Goal: Information Seeking & Learning: Check status

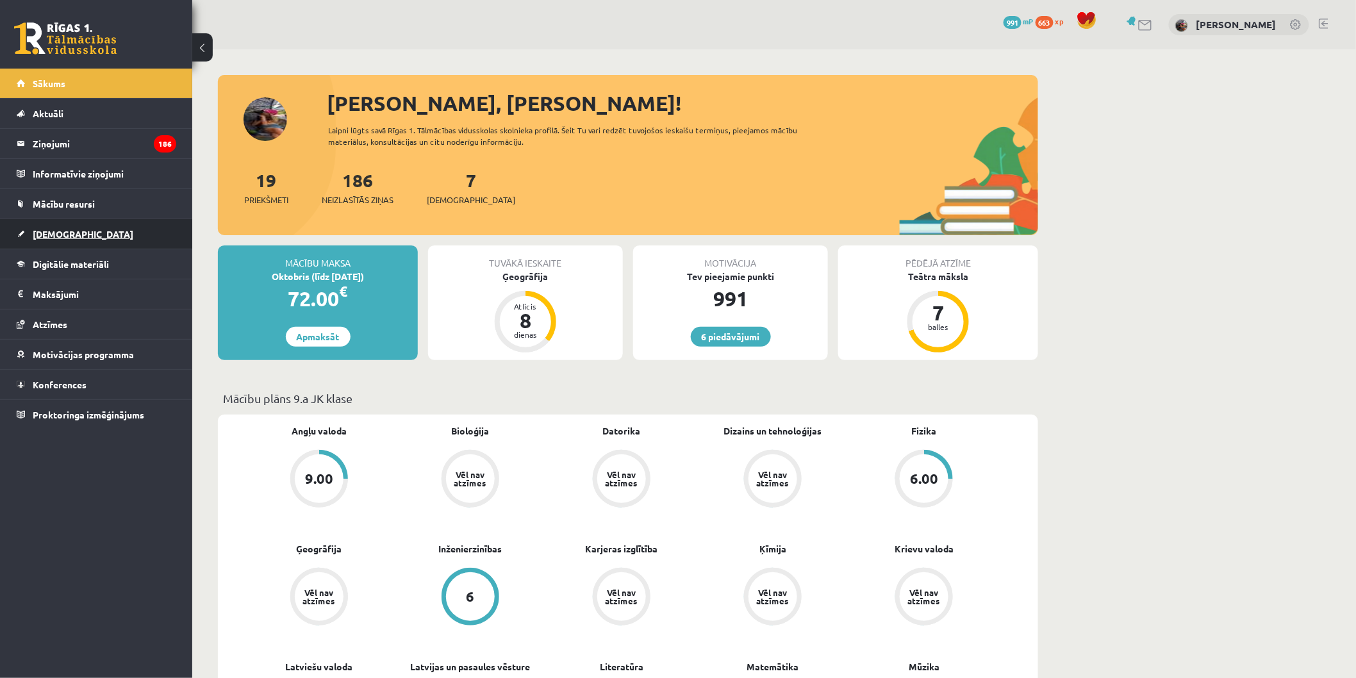
click at [117, 239] on link "[DEMOGRAPHIC_DATA]" at bounding box center [97, 233] width 160 height 29
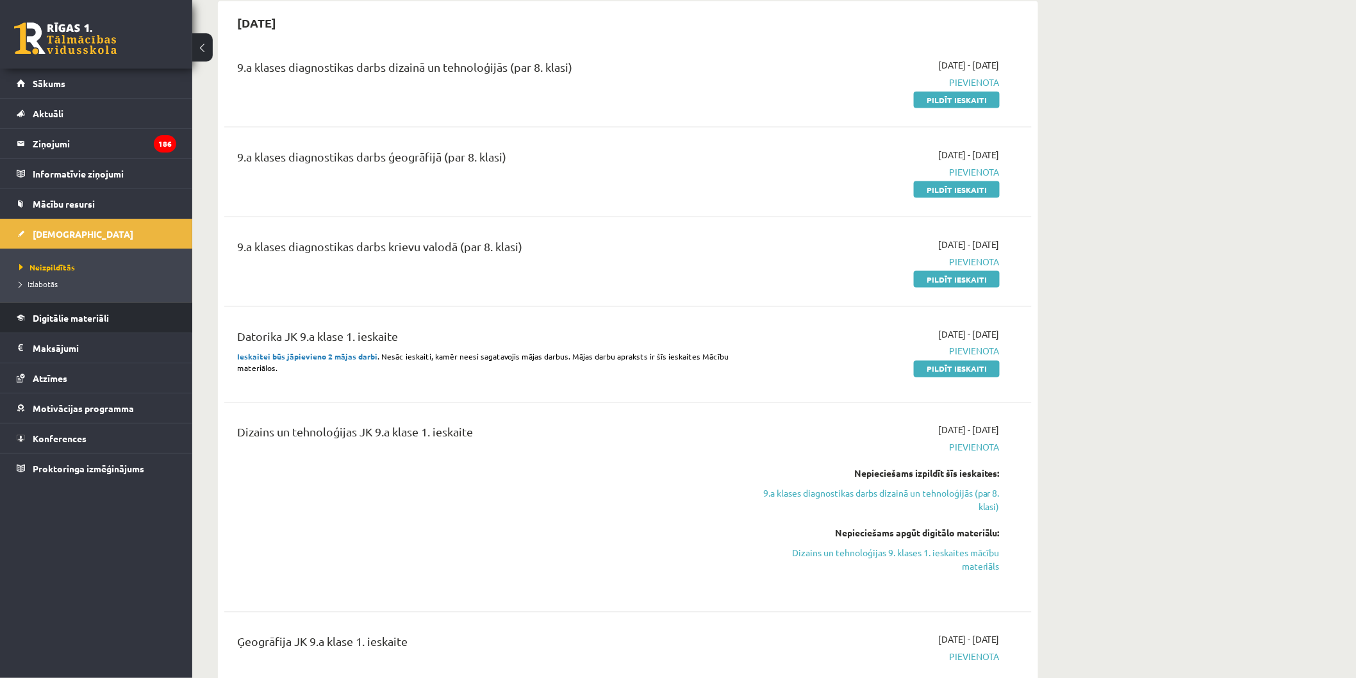
scroll to position [712, 0]
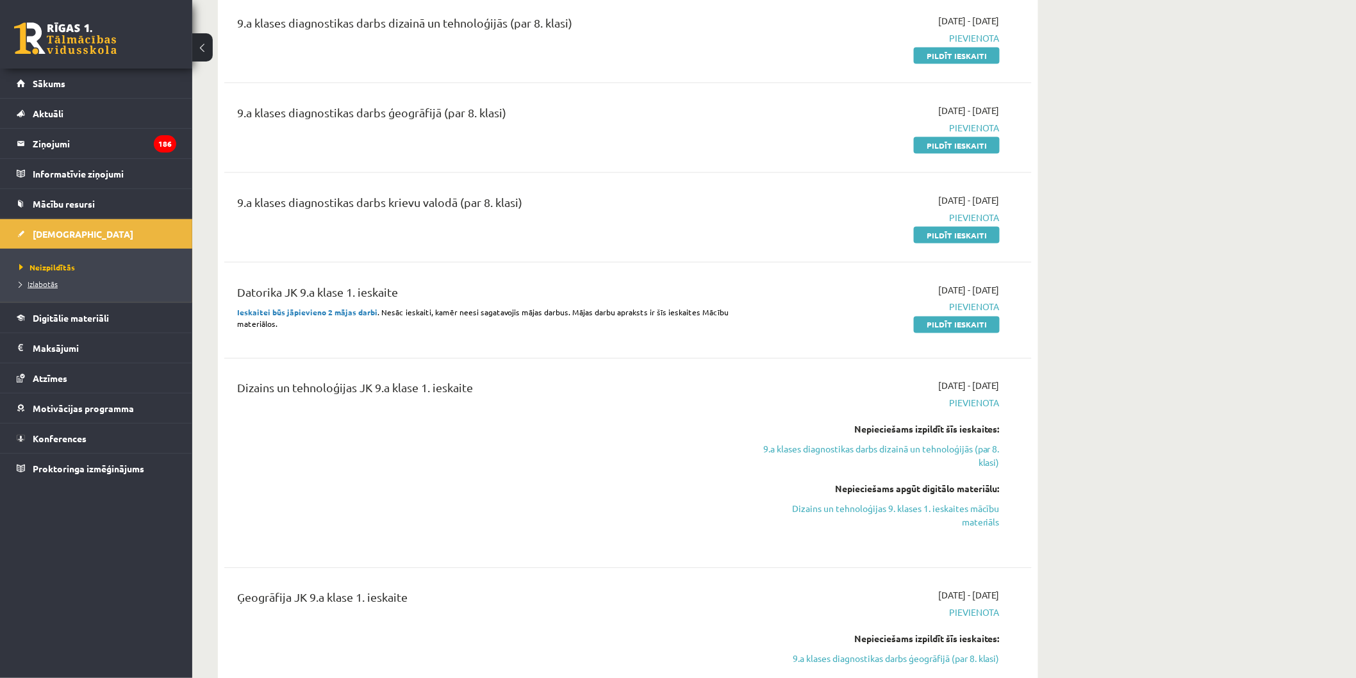
click at [65, 282] on link "Izlabotās" at bounding box center [99, 284] width 160 height 12
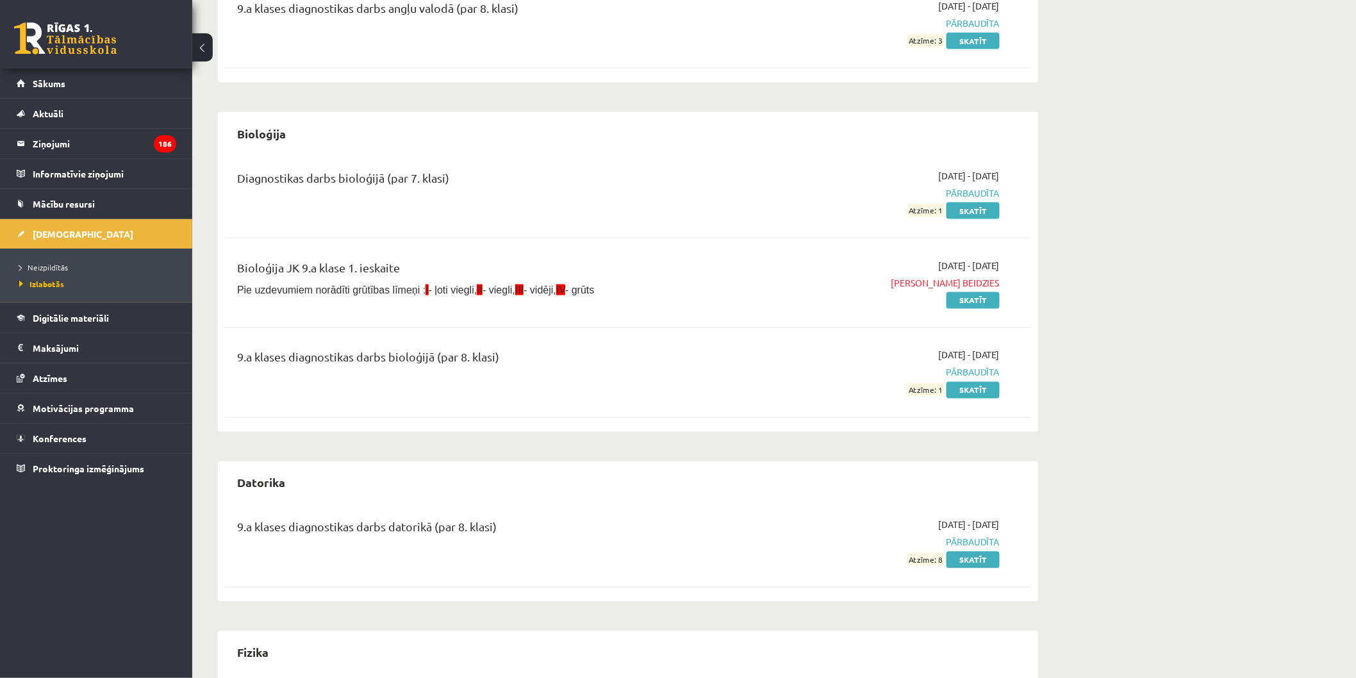
scroll to position [997, 0]
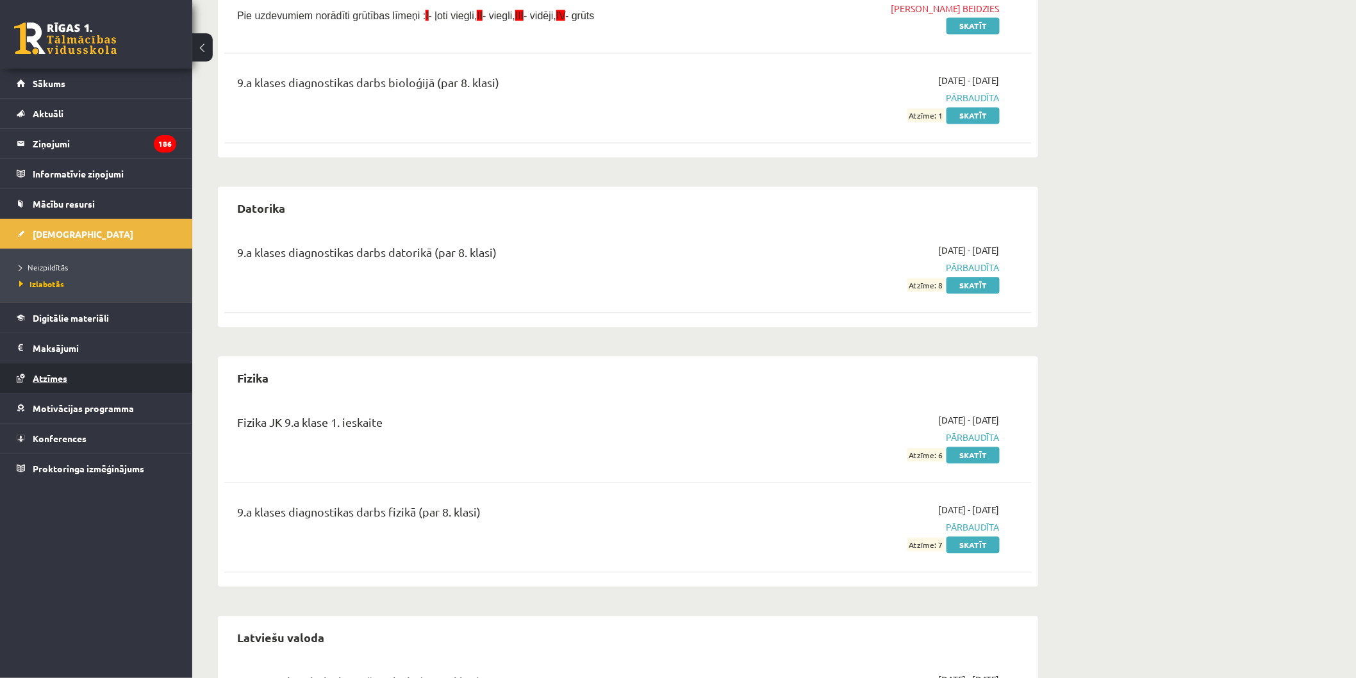
click at [143, 370] on link "Atzīmes" at bounding box center [97, 377] width 160 height 29
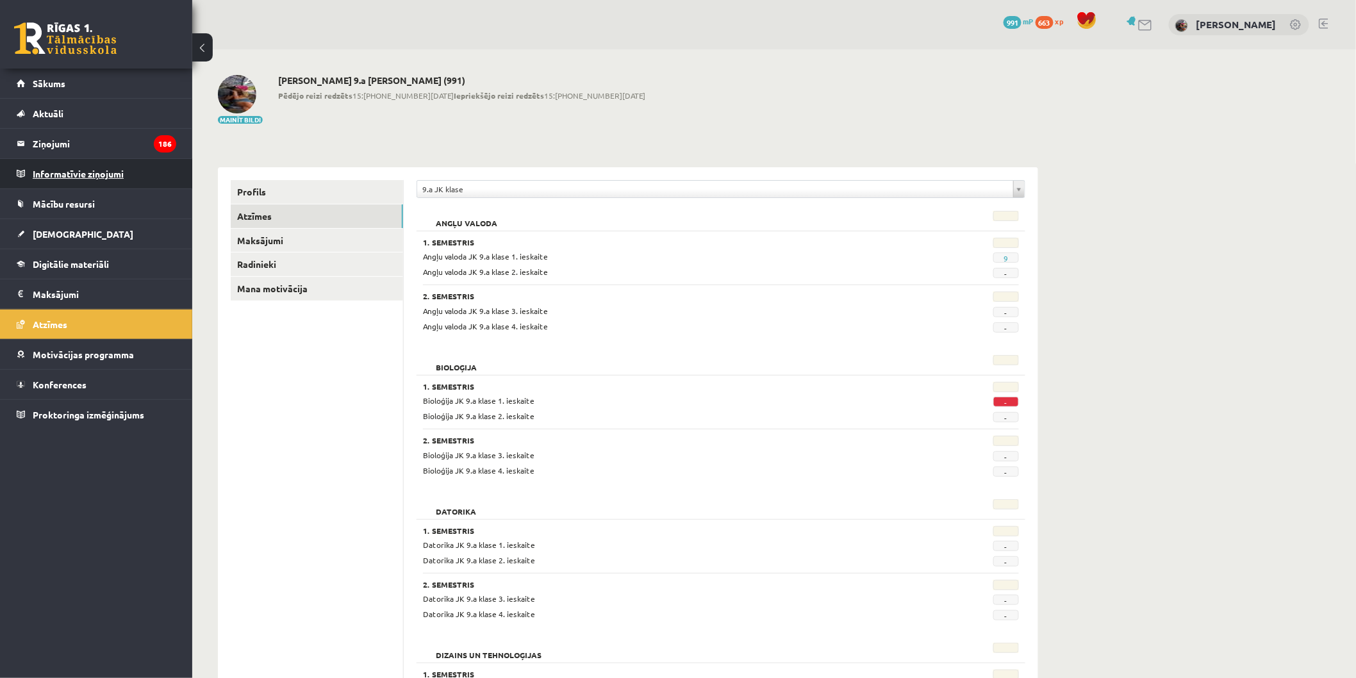
click at [65, 161] on legend "Informatīvie ziņojumi 0" at bounding box center [105, 173] width 144 height 29
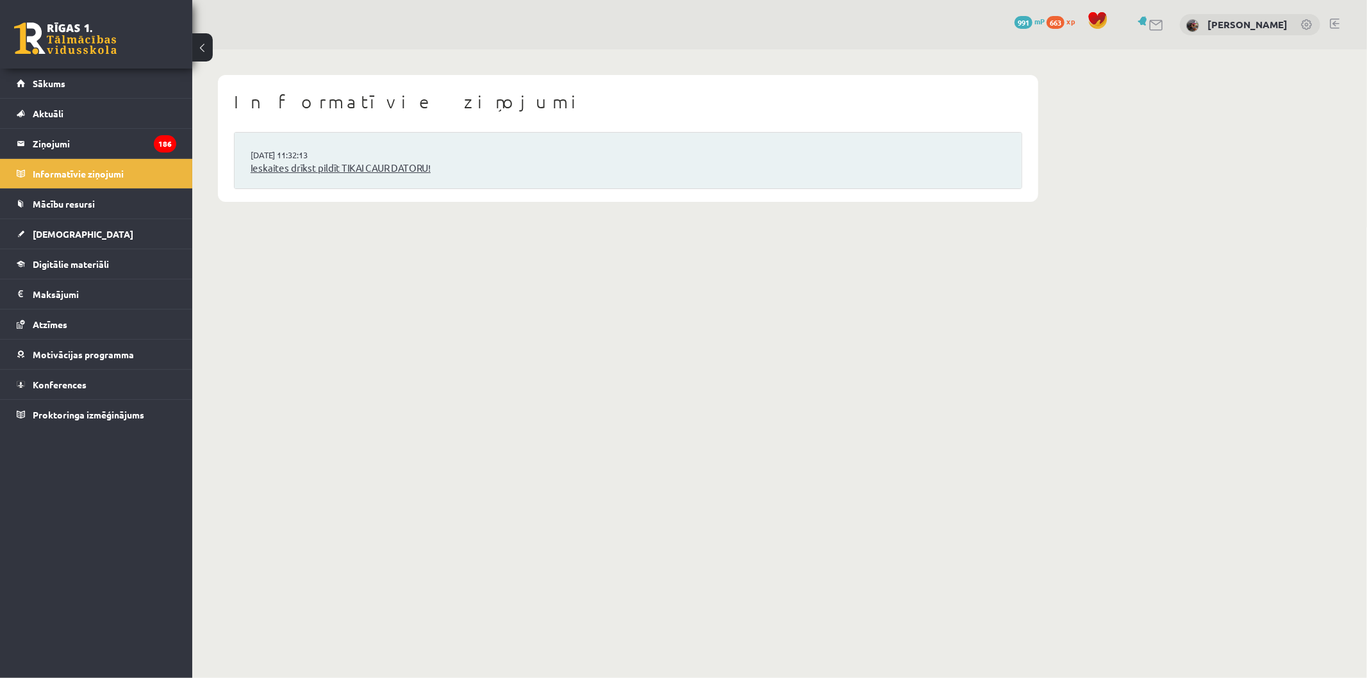
click at [323, 170] on link "Ieskaites drīkst pildīt TIKAI CAUR DATORU!" at bounding box center [628, 168] width 755 height 15
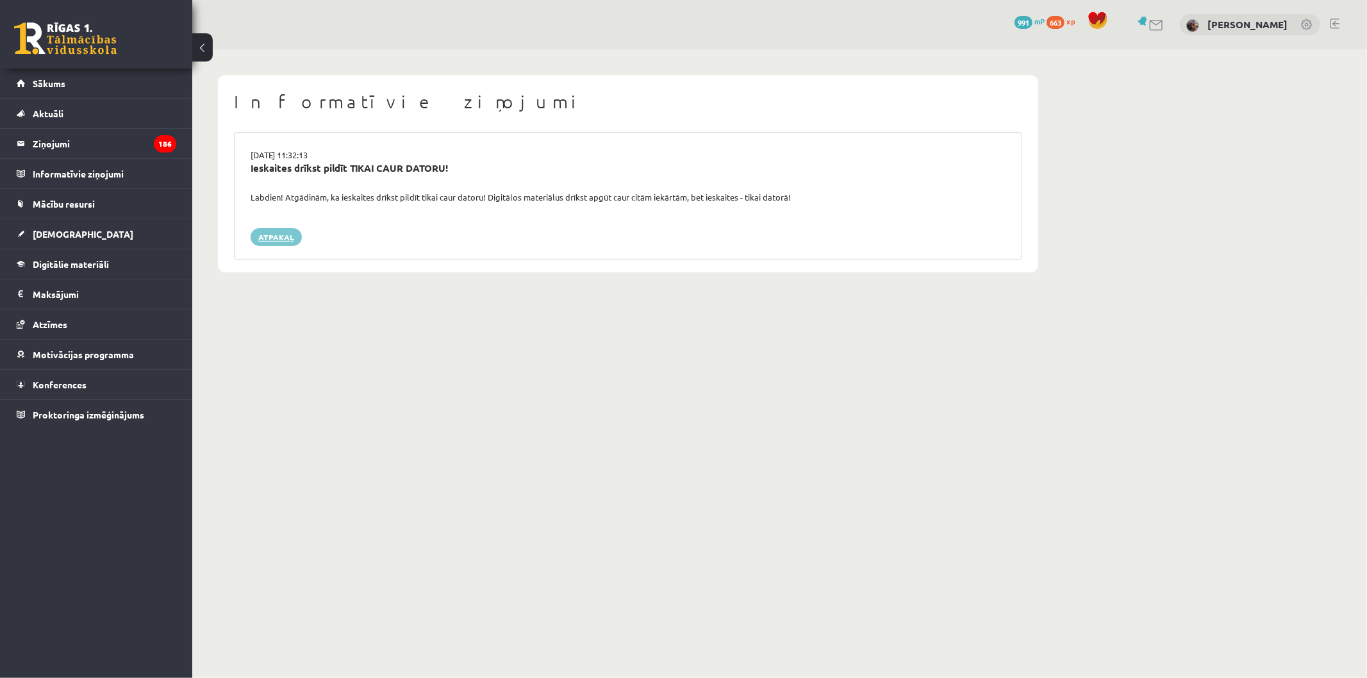
click at [286, 236] on link "Atpakaļ" at bounding box center [276, 237] width 51 height 18
